Goal: Task Accomplishment & Management: Use online tool/utility

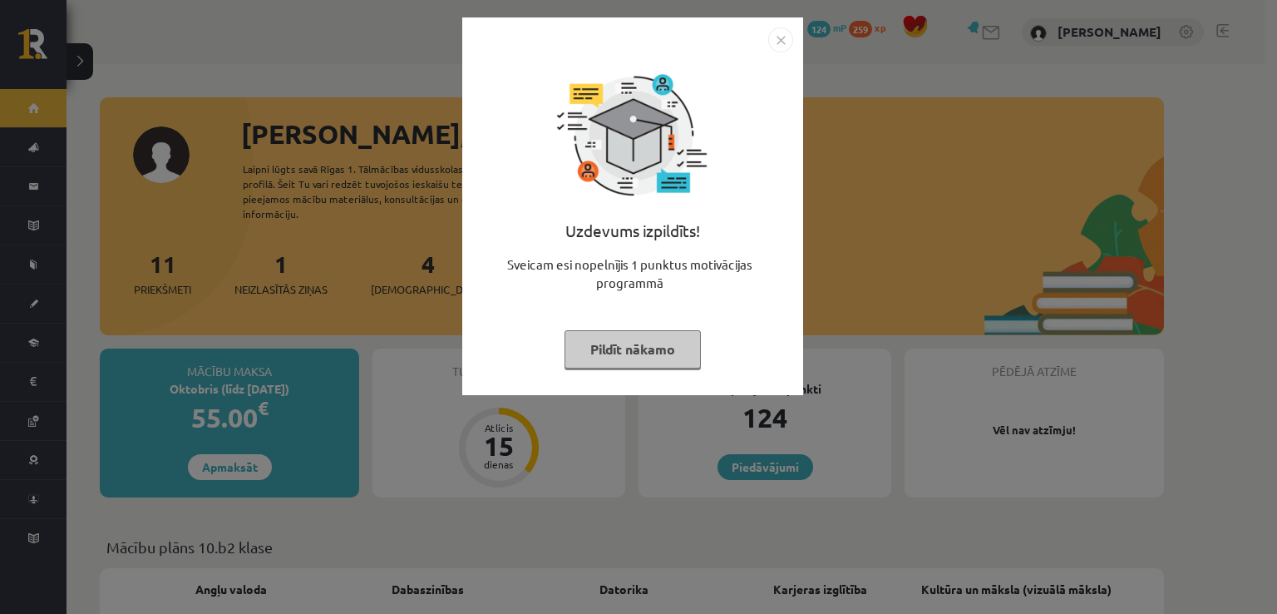
click at [648, 343] on button "Pildīt nākamo" at bounding box center [633, 349] width 136 height 38
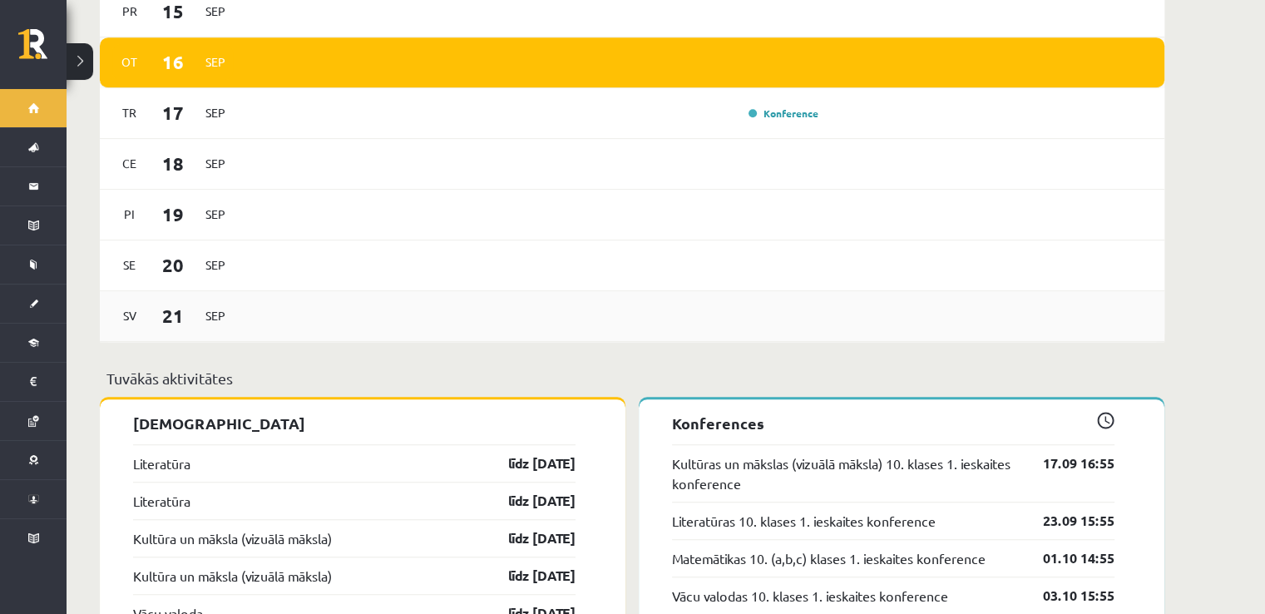
scroll to position [1441, 0]
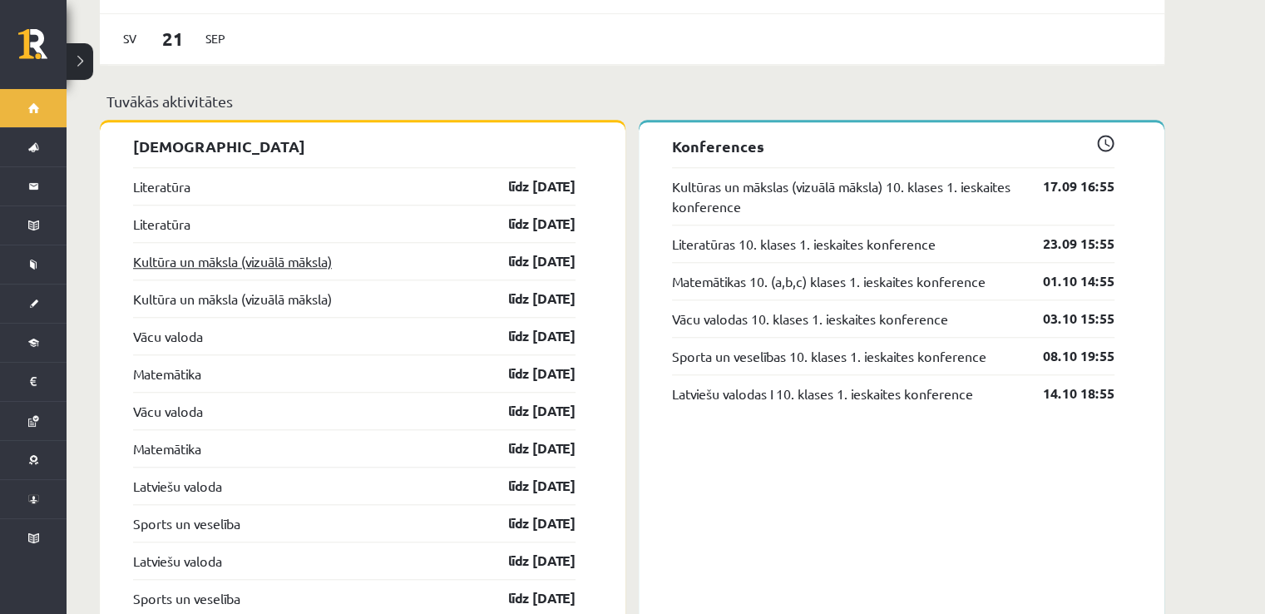
click at [201, 254] on link "Kultūra un māksla (vizuālā māksla)" at bounding box center [232, 261] width 199 height 20
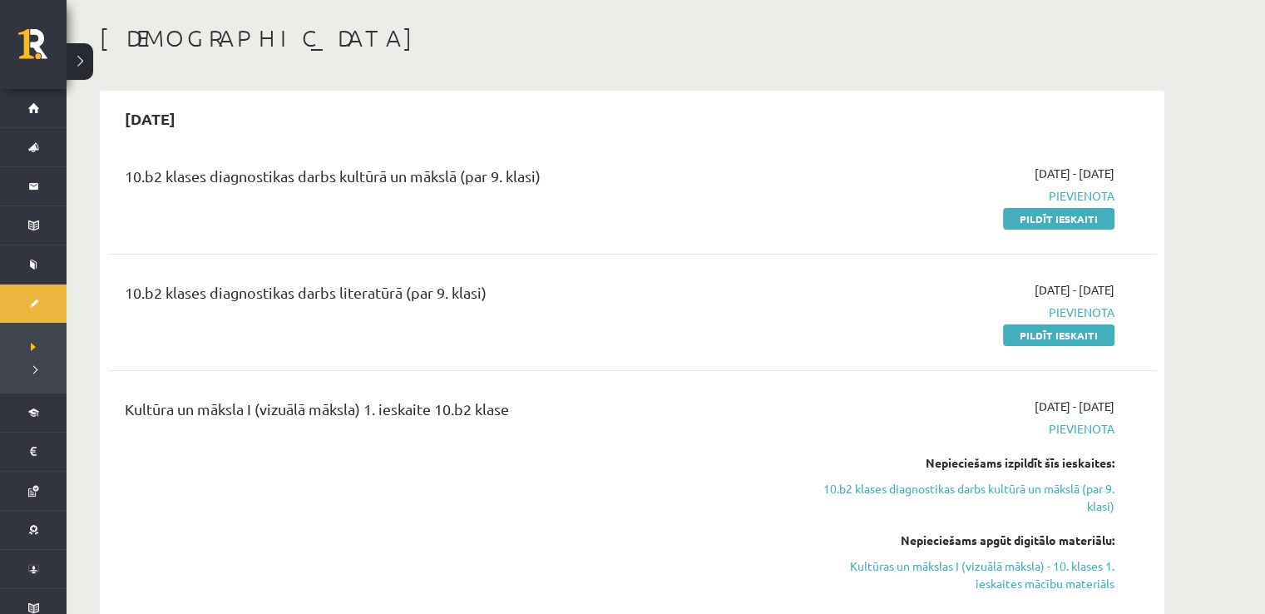
scroll to position [166, 0]
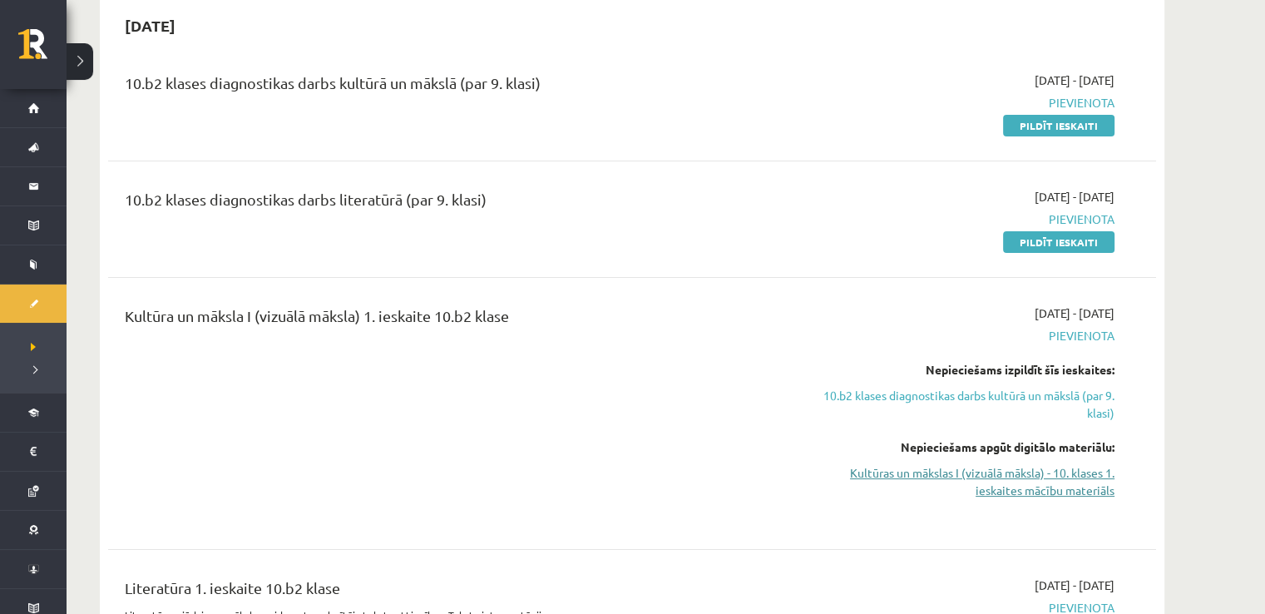
click at [952, 466] on link "Kultūras un mākslas I (vizuālā māksla) - 10. klases 1. ieskaites mācību materiā…" at bounding box center [957, 481] width 313 height 35
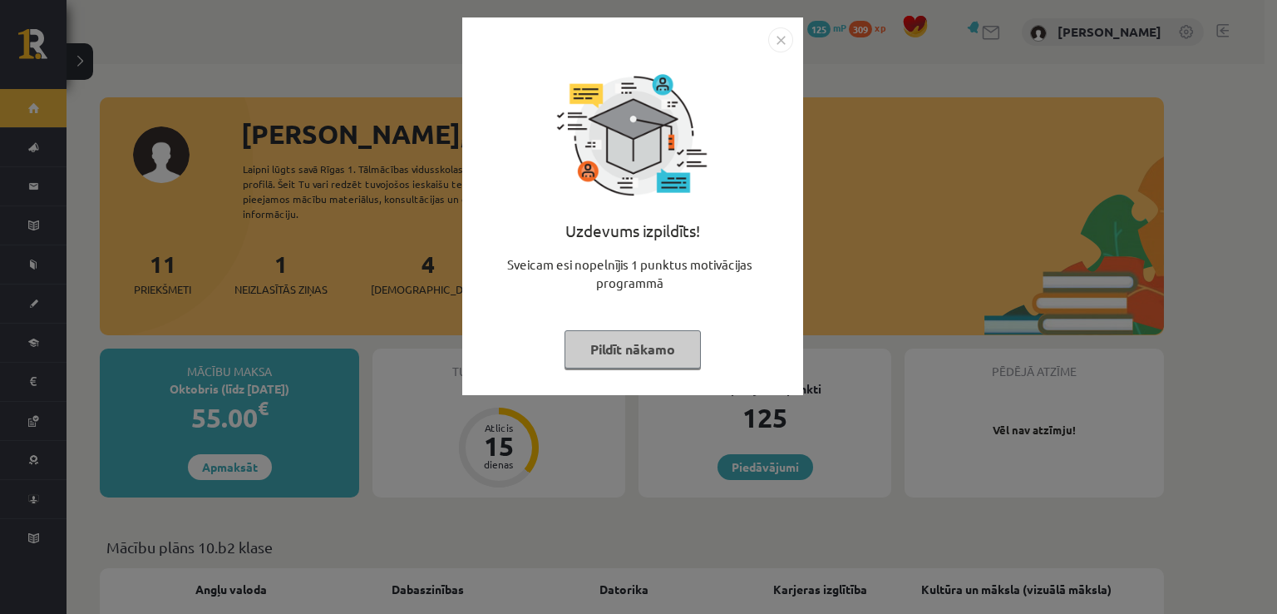
click at [614, 338] on button "Pildīt nākamo" at bounding box center [633, 349] width 136 height 38
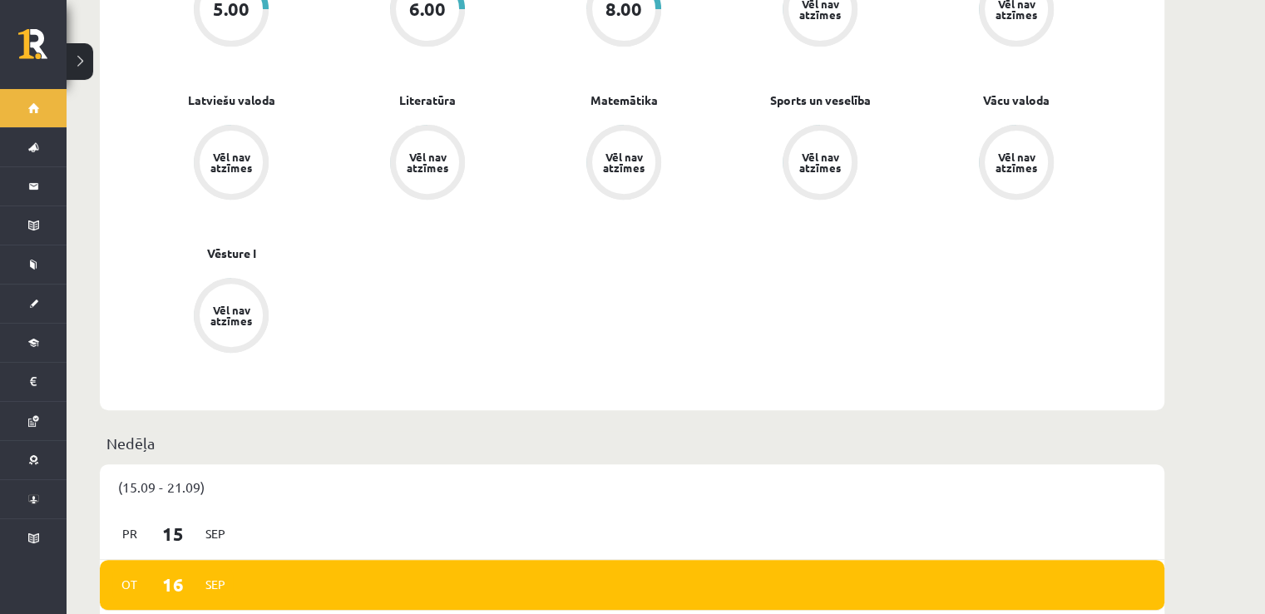
scroll to position [637, 0]
